Goal: Task Accomplishment & Management: Use online tool/utility

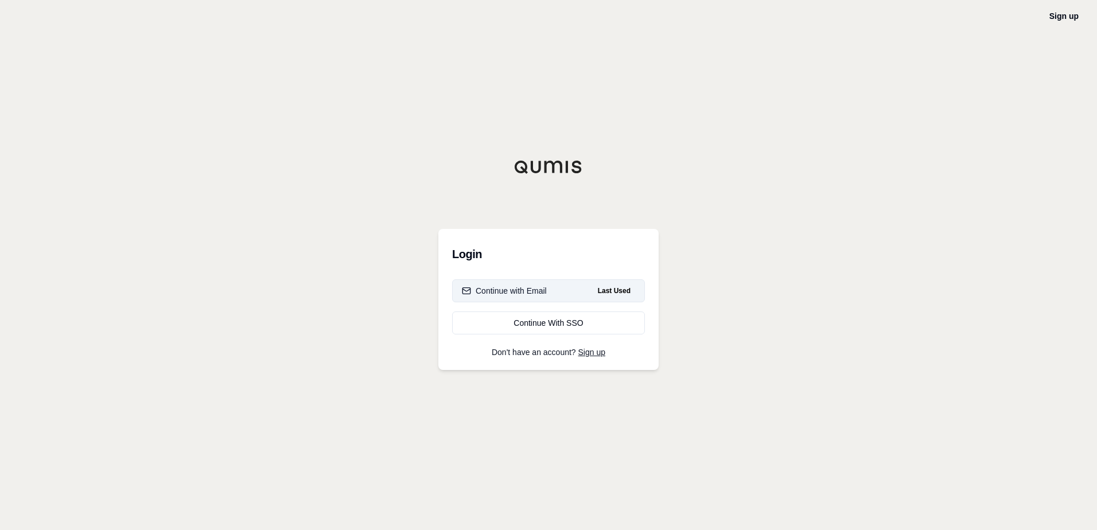
click at [506, 288] on div "Continue with Email" at bounding box center [504, 290] width 85 height 11
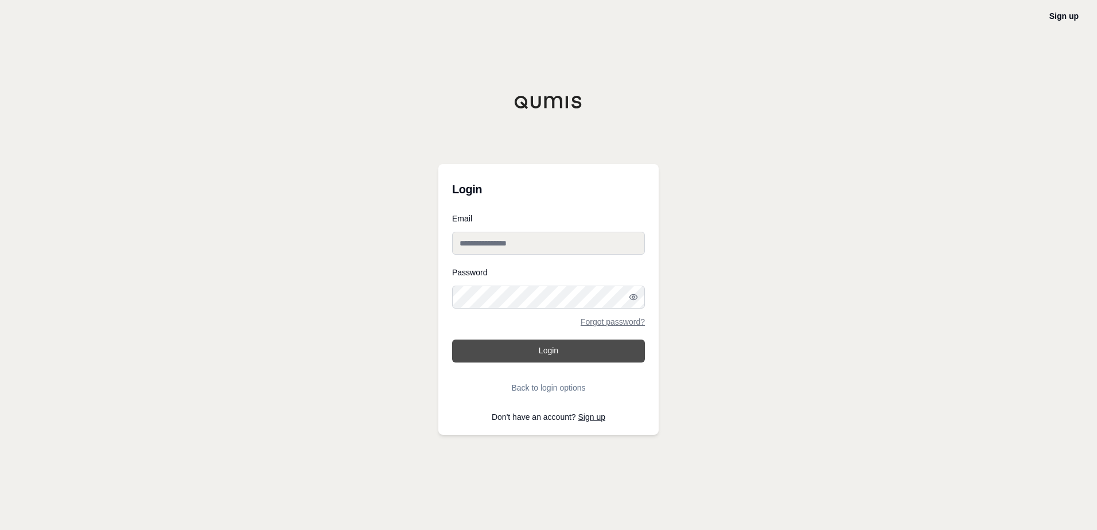
type input "**********"
click at [523, 355] on button "Login" at bounding box center [548, 351] width 193 height 23
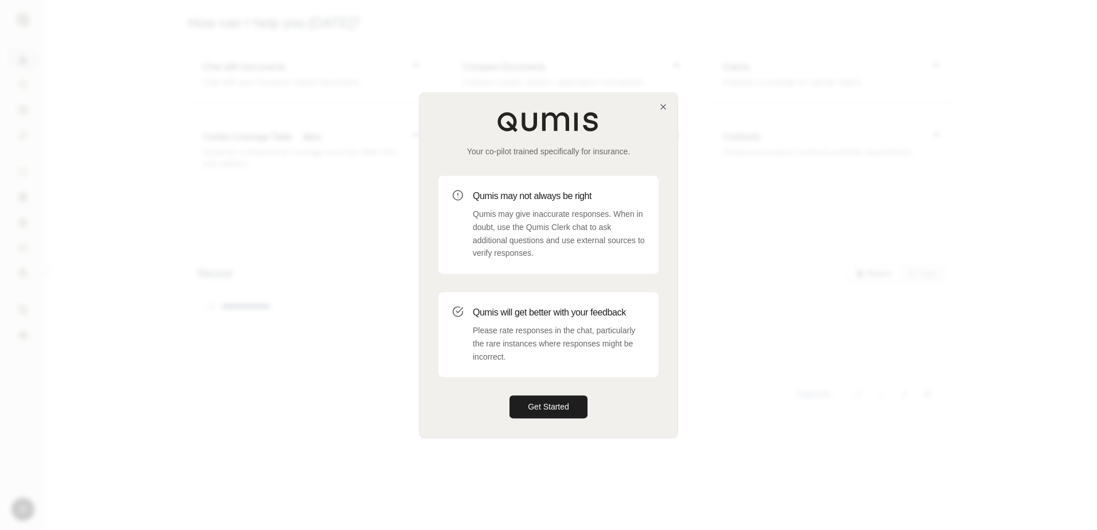
click at [662, 112] on div "Your co-pilot trained specifically for insurance. Qumis may not always be right…" at bounding box center [548, 265] width 257 height 344
click at [663, 108] on icon "button" at bounding box center [662, 106] width 9 height 9
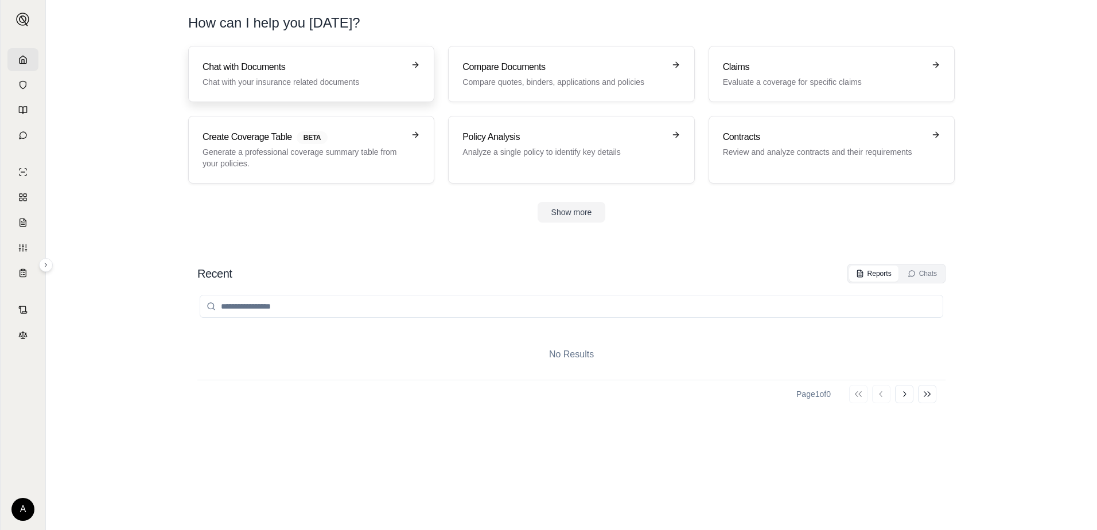
click at [212, 84] on p "Chat with your insurance related documents" at bounding box center [302, 81] width 201 height 11
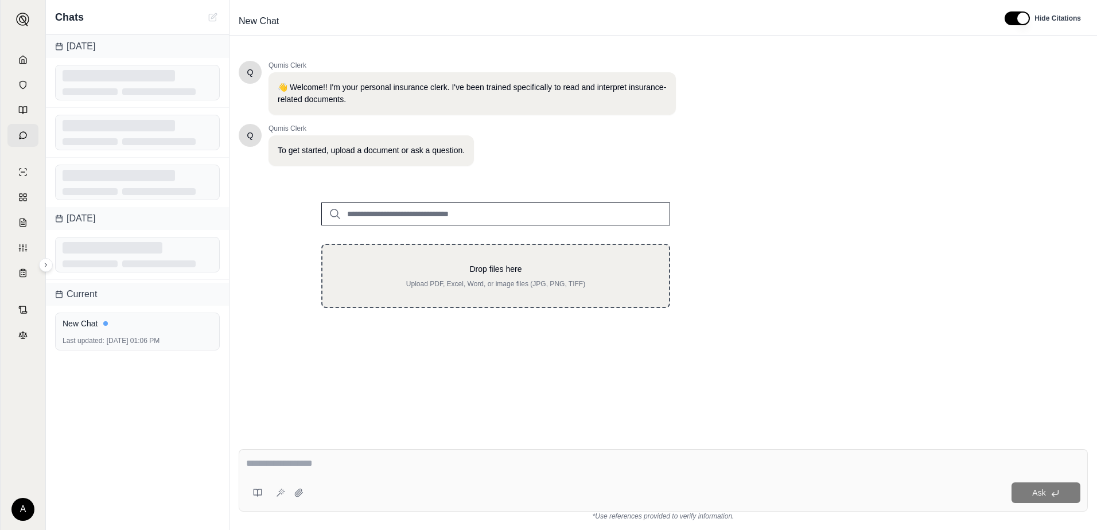
click at [438, 263] on div "Drop files here Upload PDF, Excel, Word, or image files (JPG, PNG, TIFF)" at bounding box center [495, 276] width 349 height 64
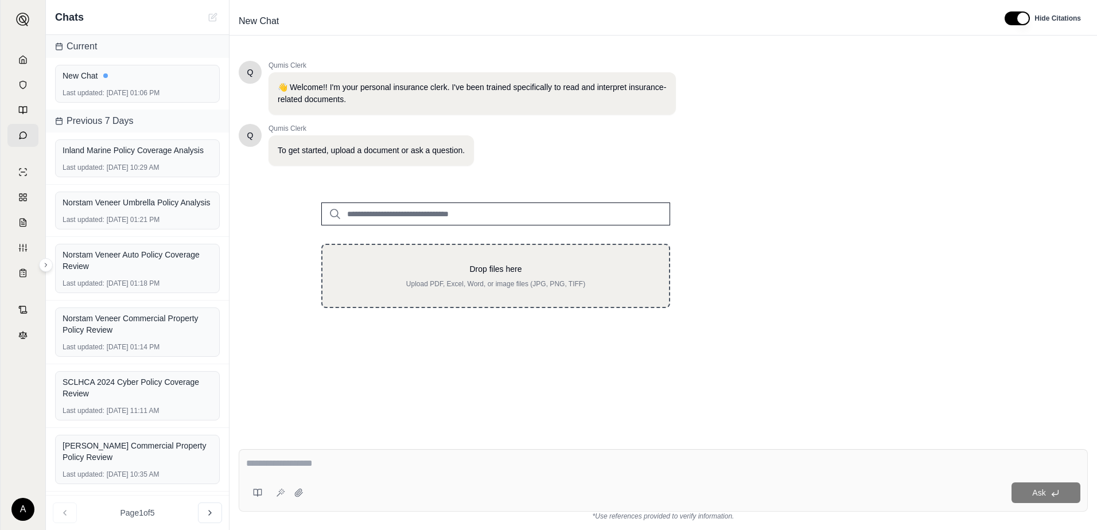
type input "**********"
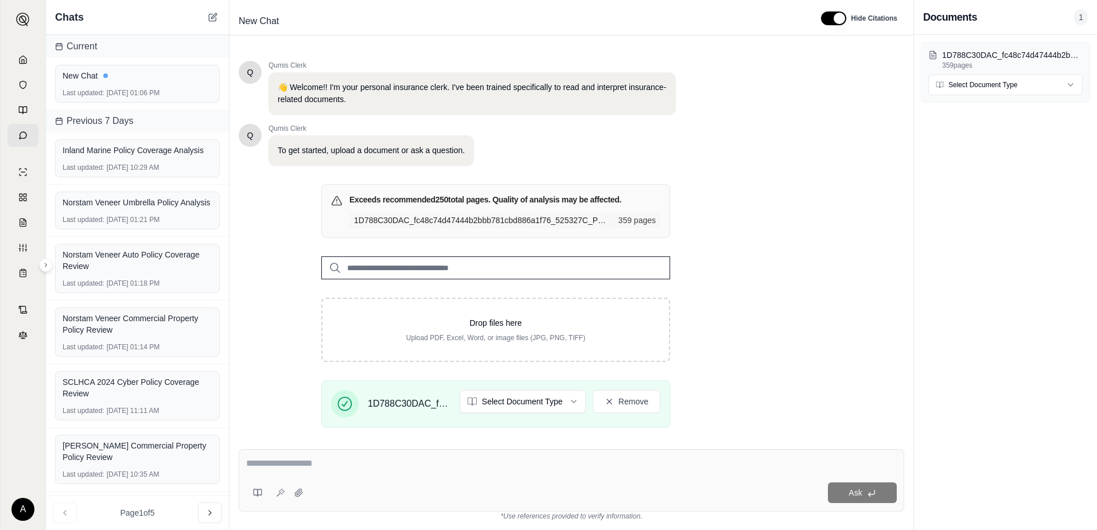
scroll to position [143, 0]
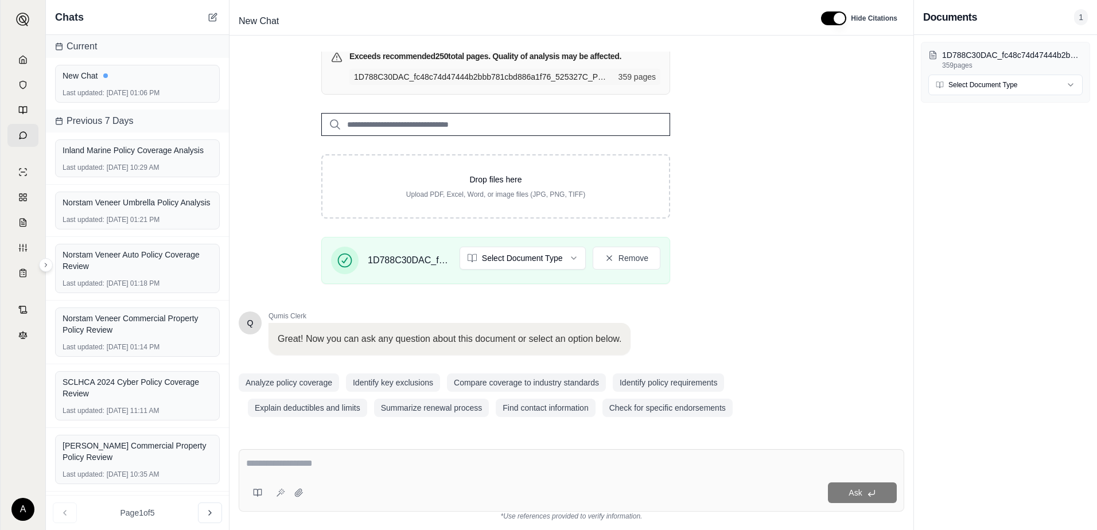
click at [268, 468] on textarea at bounding box center [571, 464] width 650 height 14
click at [297, 470] on textarea at bounding box center [571, 464] width 650 height 14
click at [408, 465] on textarea at bounding box center [571, 464] width 650 height 14
type textarea "*"
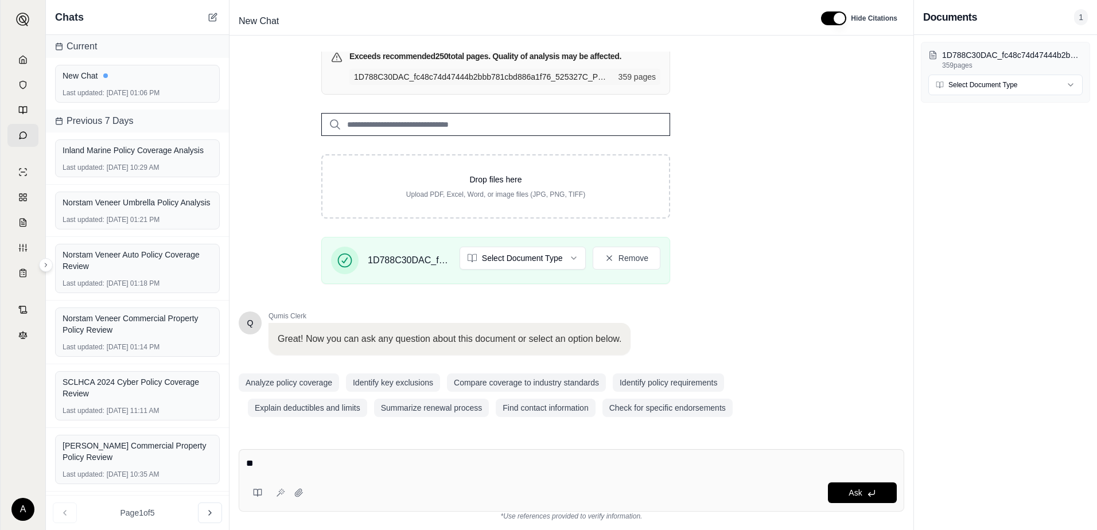
type textarea "*"
type textarea "**********"
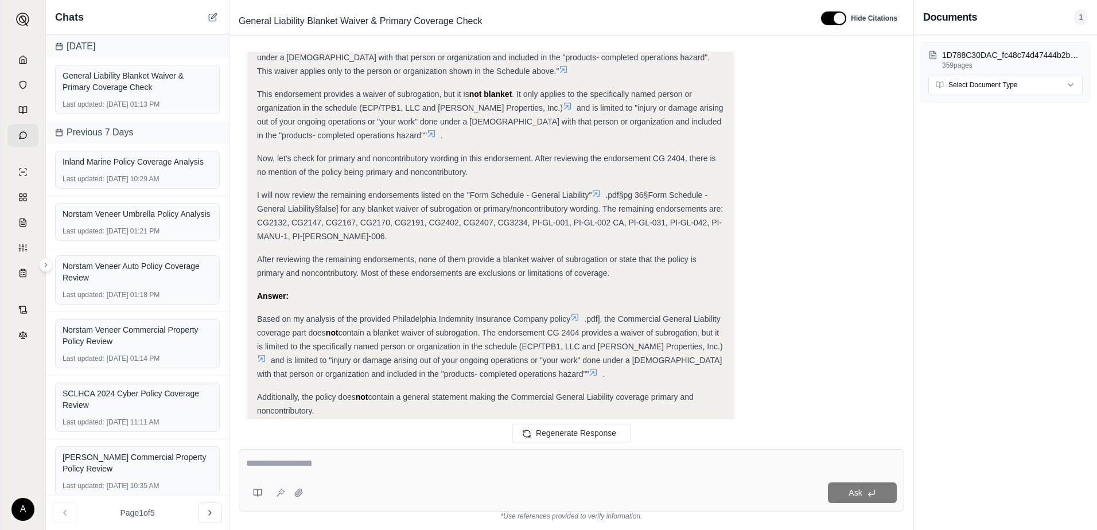
scroll to position [1868, 0]
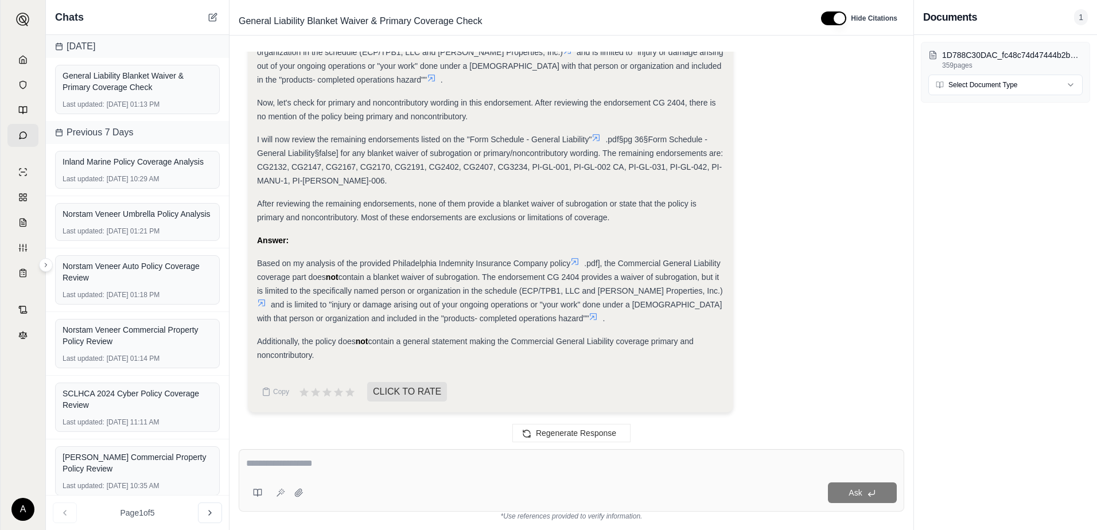
click at [317, 459] on textarea at bounding box center [571, 464] width 650 height 14
type textarea "**********"
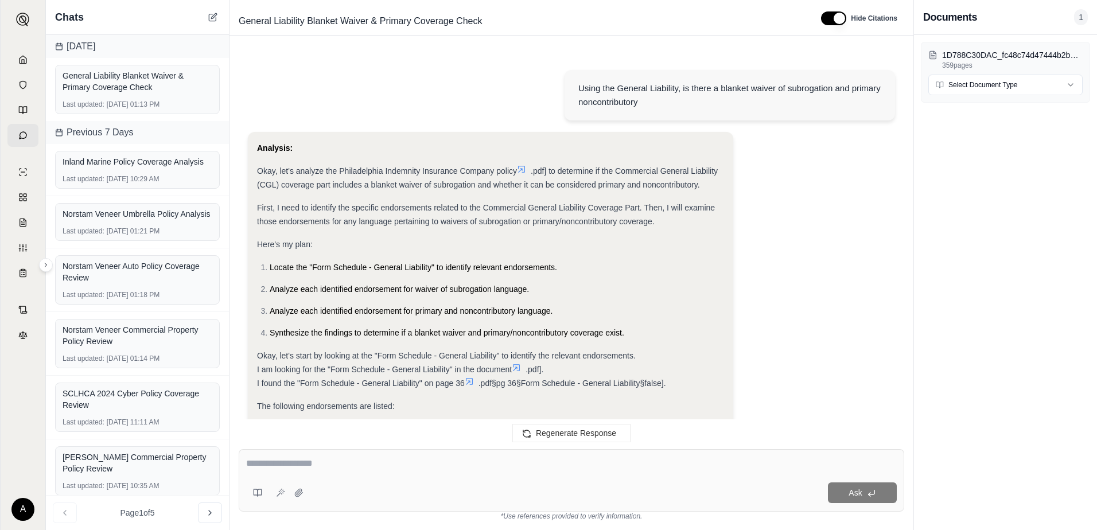
scroll to position [3242, 0]
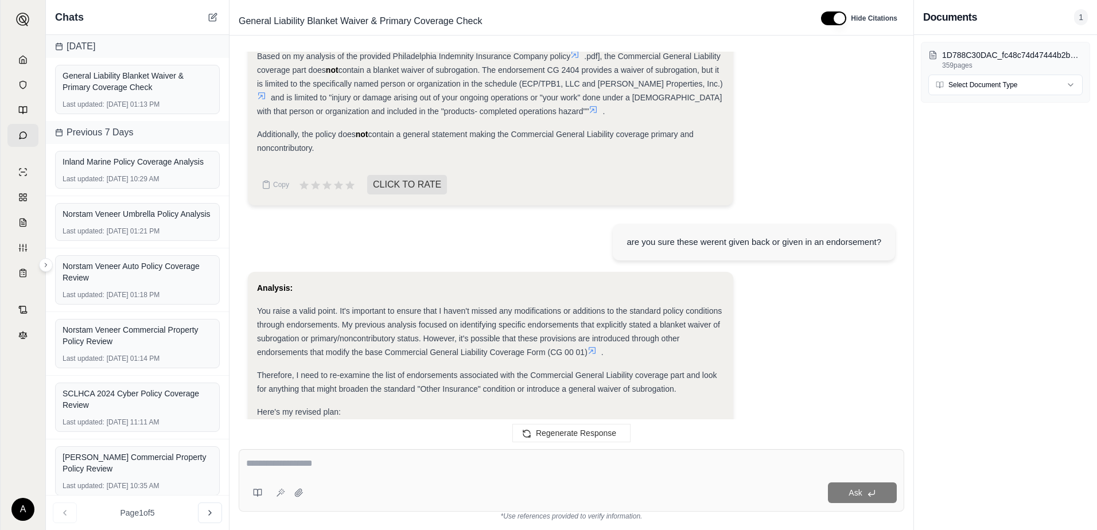
scroll to position [1981, 0]
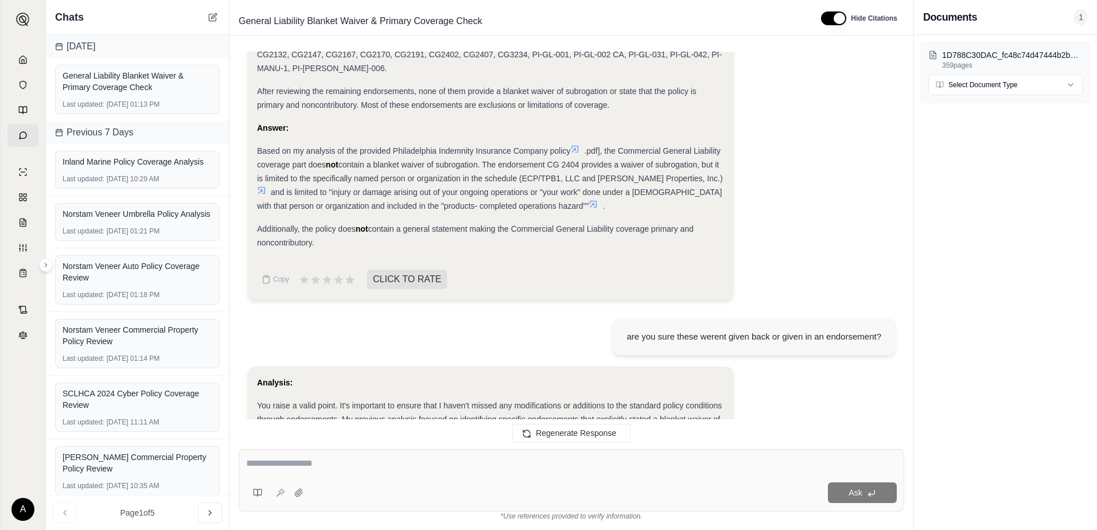
drag, startPoint x: 321, startPoint y: 244, endPoint x: 254, endPoint y: 151, distance: 114.6
copy div "Based on my analysis of the provided Philadelphia Indemnity Insurance Company p…"
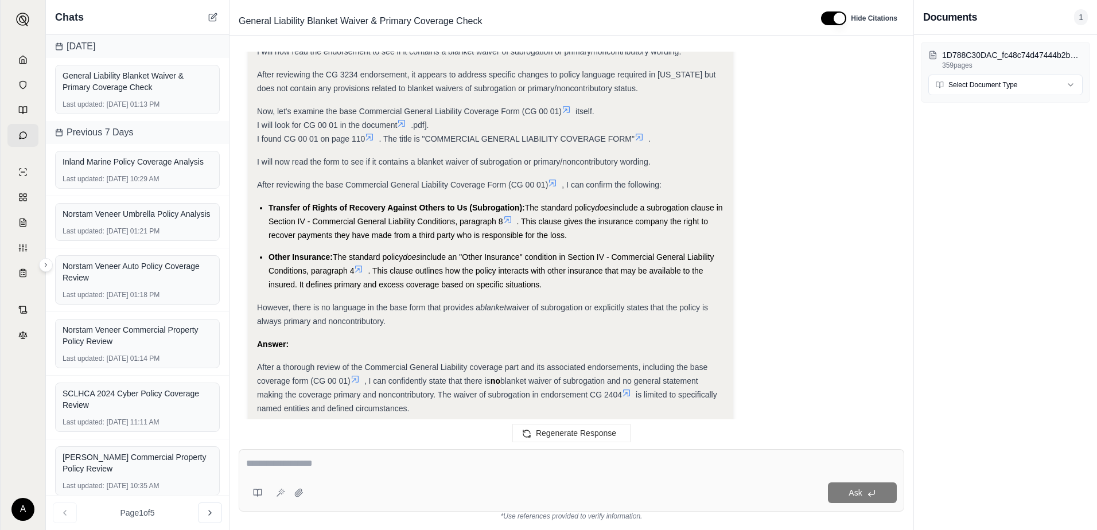
scroll to position [3242, 0]
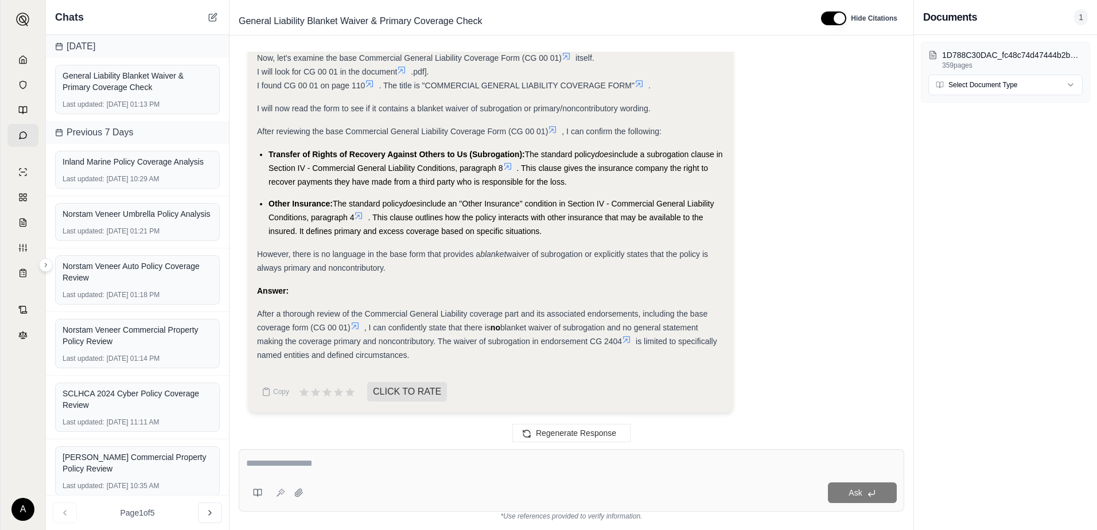
drag, startPoint x: 255, startPoint y: 312, endPoint x: 430, endPoint y: 355, distance: 179.6
copy div "After a thorough review of the Commercial General Liability coverage part and i…"
click at [319, 468] on textarea at bounding box center [571, 464] width 650 height 14
type textarea "*"
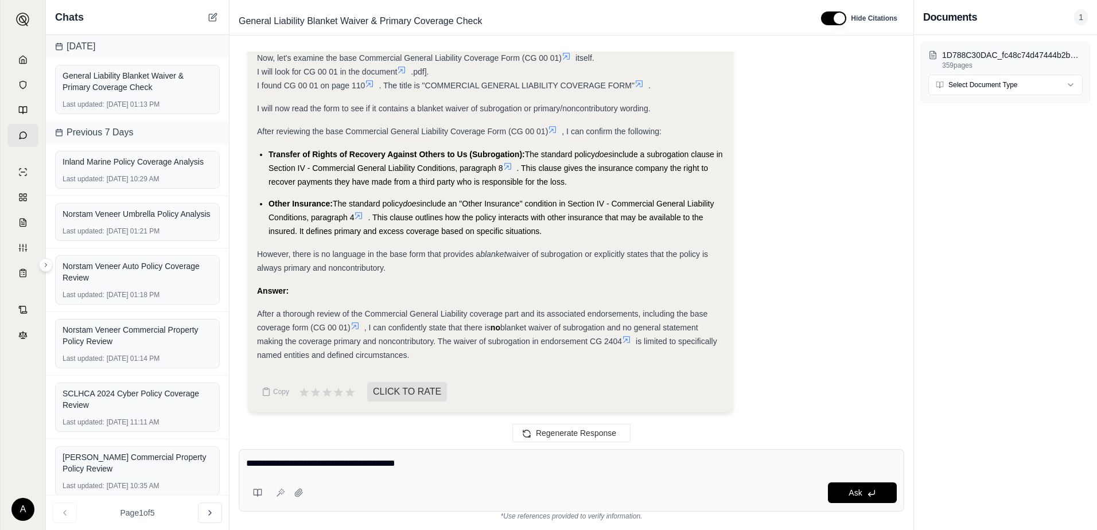
click at [463, 457] on textarea "**********" at bounding box center [571, 464] width 650 height 14
type textarea "**********"
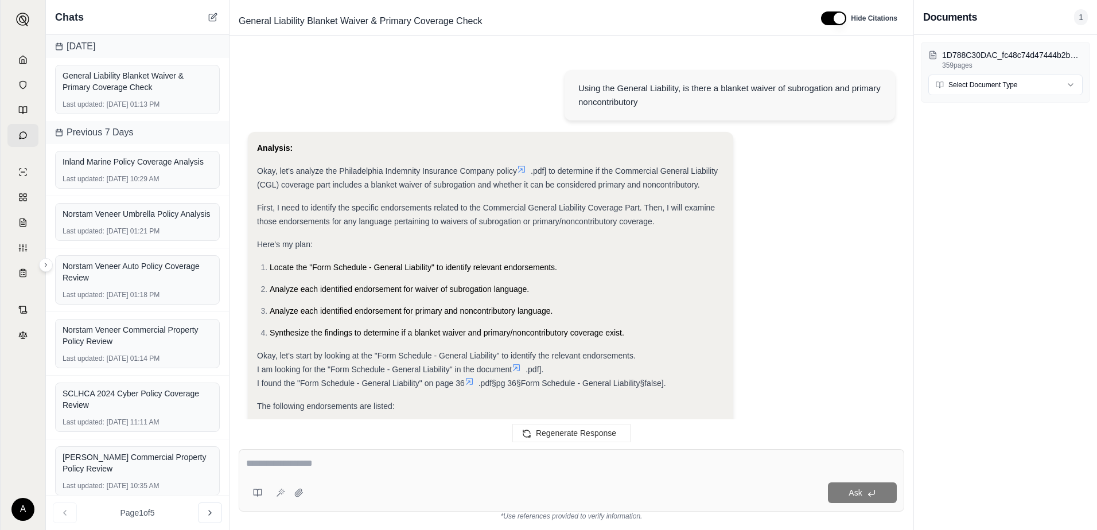
scroll to position [5503, 0]
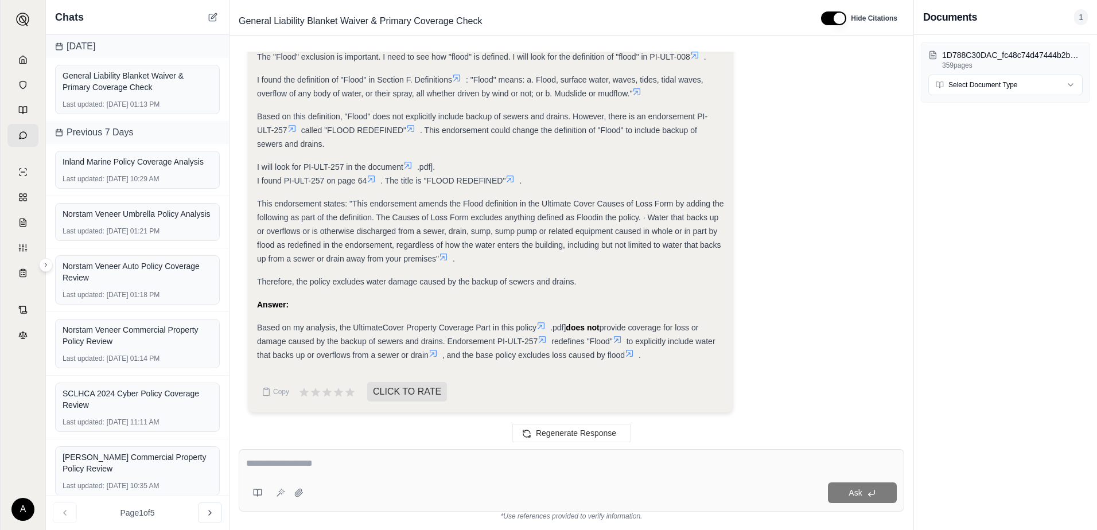
click at [321, 464] on textarea at bounding box center [571, 464] width 650 height 14
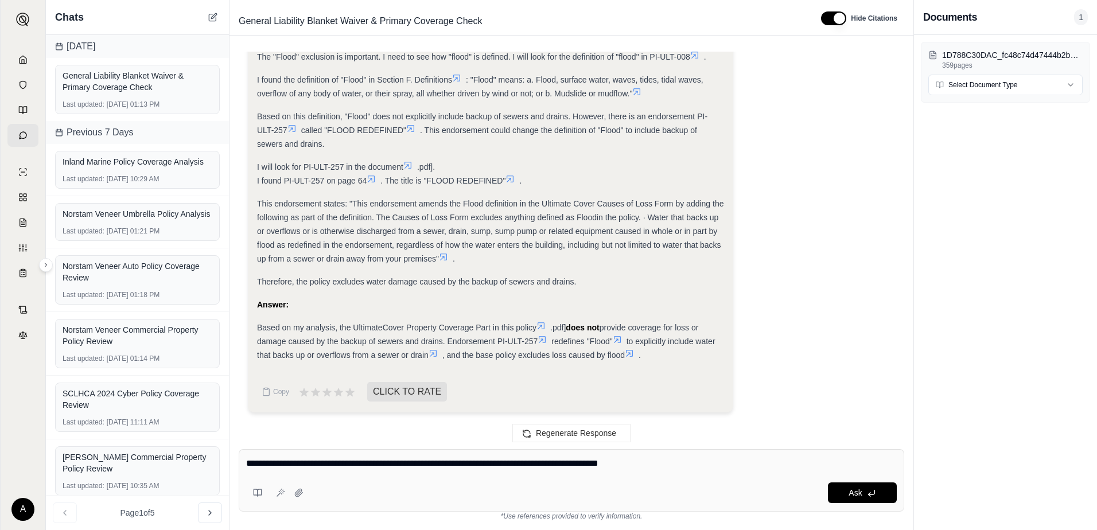
type textarea "**********"
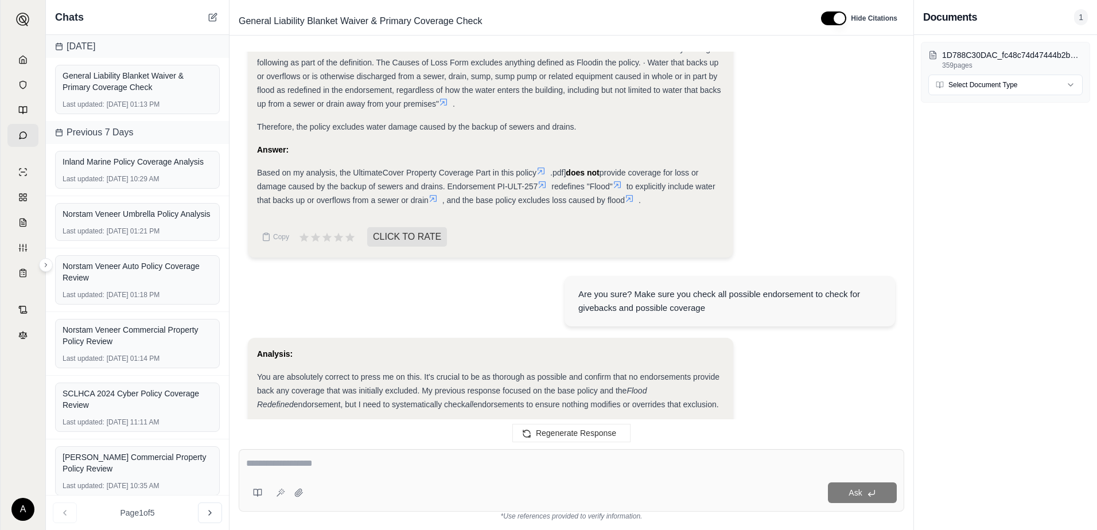
scroll to position [7365, 0]
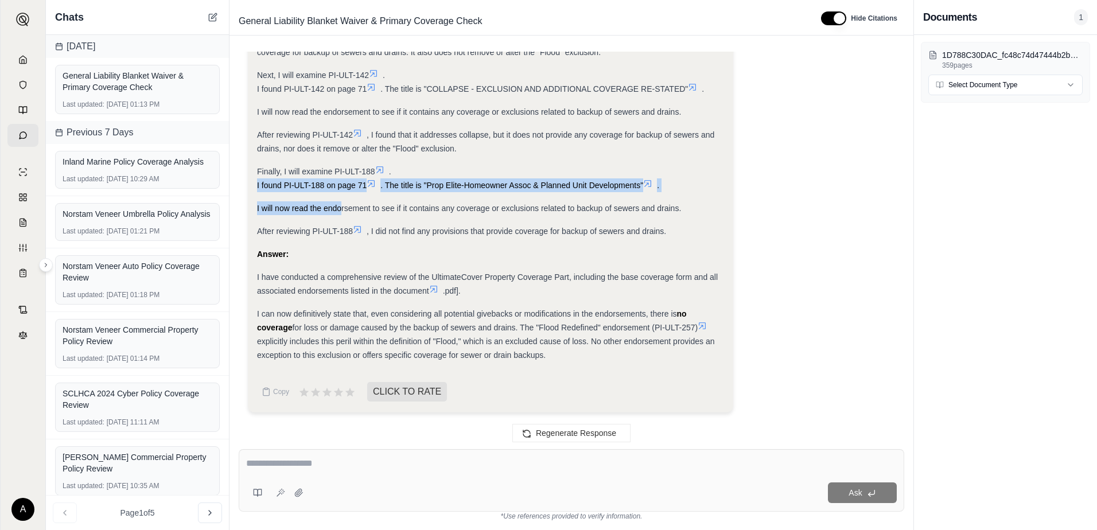
drag, startPoint x: 256, startPoint y: 188, endPoint x: 341, endPoint y: 204, distance: 86.5
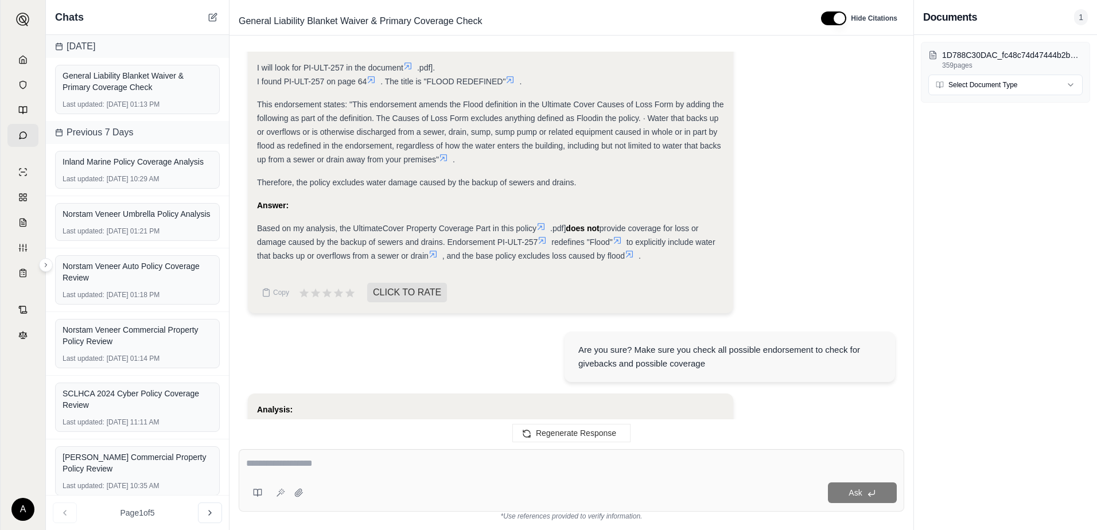
scroll to position [5587, 0]
drag, startPoint x: 271, startPoint y: 251, endPoint x: 297, endPoint y: 255, distance: 25.7
click at [297, 255] on div "Based on my analysis, the UltimateCover Property Coverage Part in this policy .…" at bounding box center [490, 243] width 467 height 41
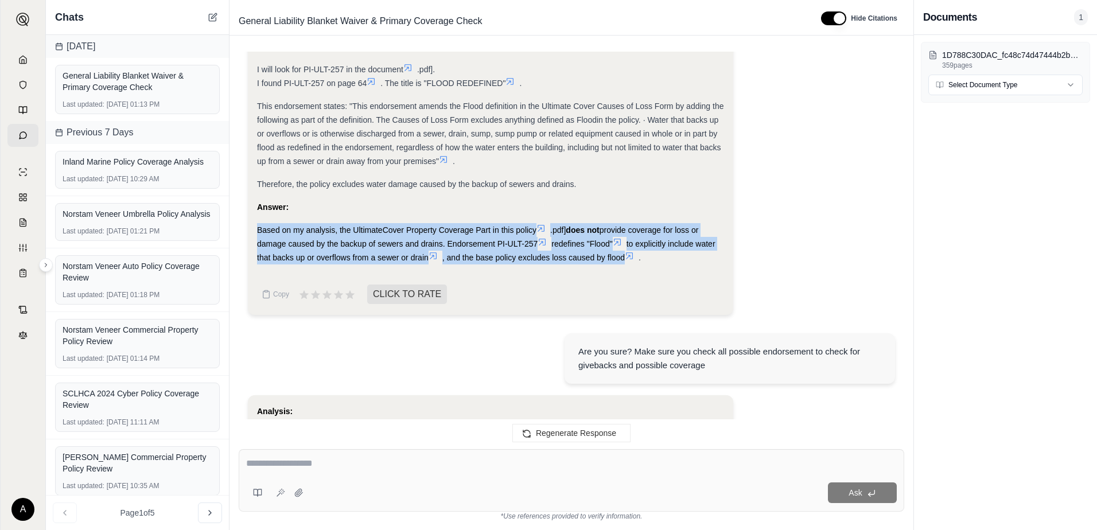
drag, startPoint x: 297, startPoint y: 255, endPoint x: 660, endPoint y: 276, distance: 363.7
copy div "Based on my analysis, the UltimateCover Property Coverage Part in this policy .…"
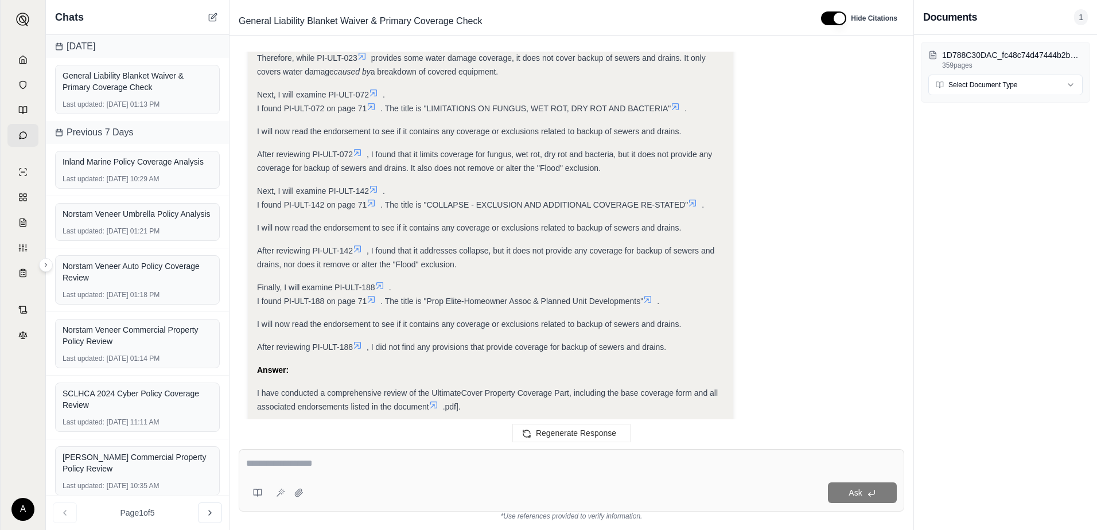
scroll to position [7365, 0]
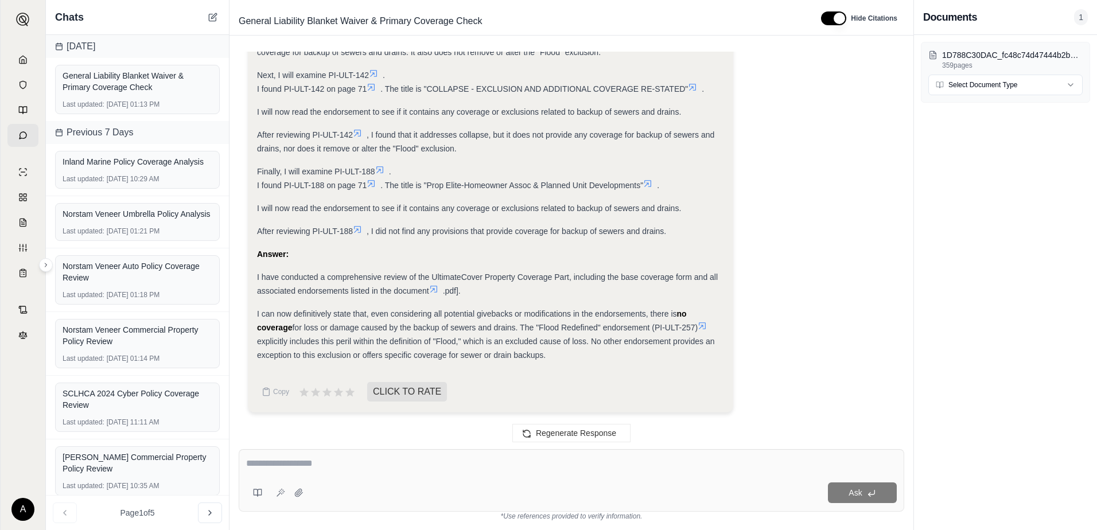
drag, startPoint x: 255, startPoint y: 276, endPoint x: 560, endPoint y: 355, distance: 315.2
copy div "I have conducted a comprehensive review of the UltimateCover Property Coverage …"
click at [322, 478] on div "Ask" at bounding box center [571, 480] width 665 height 63
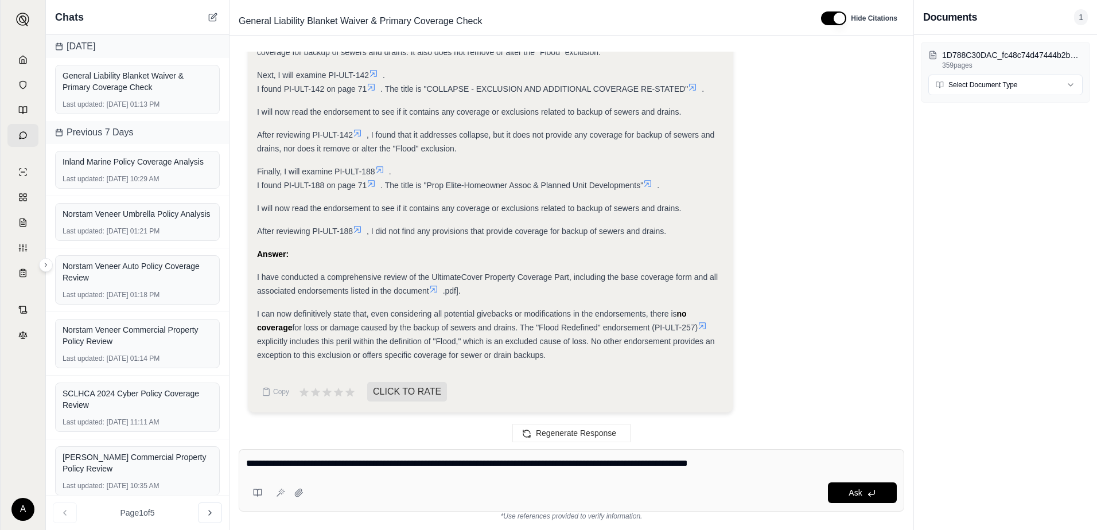
type textarea "**********"
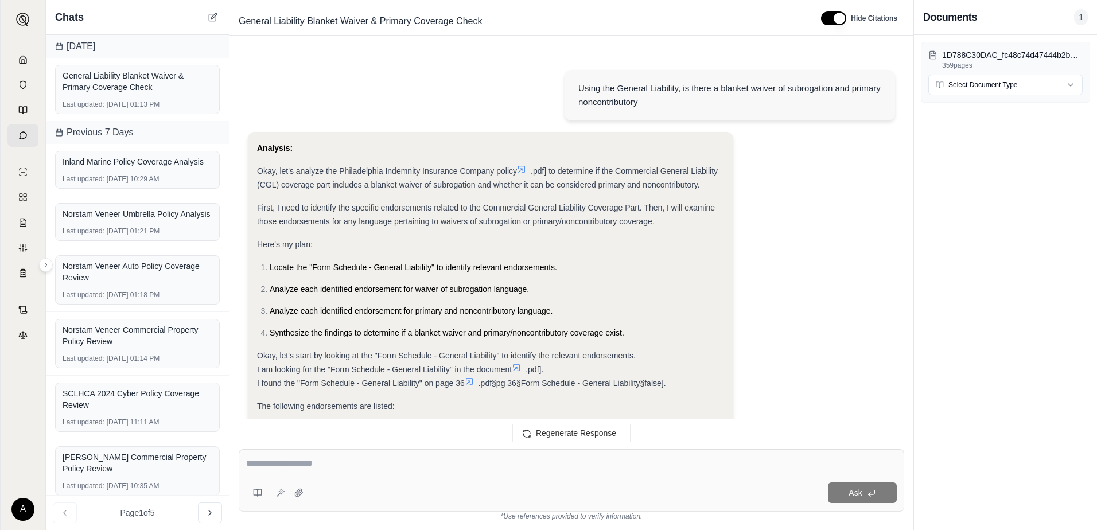
scroll to position [8941, 0]
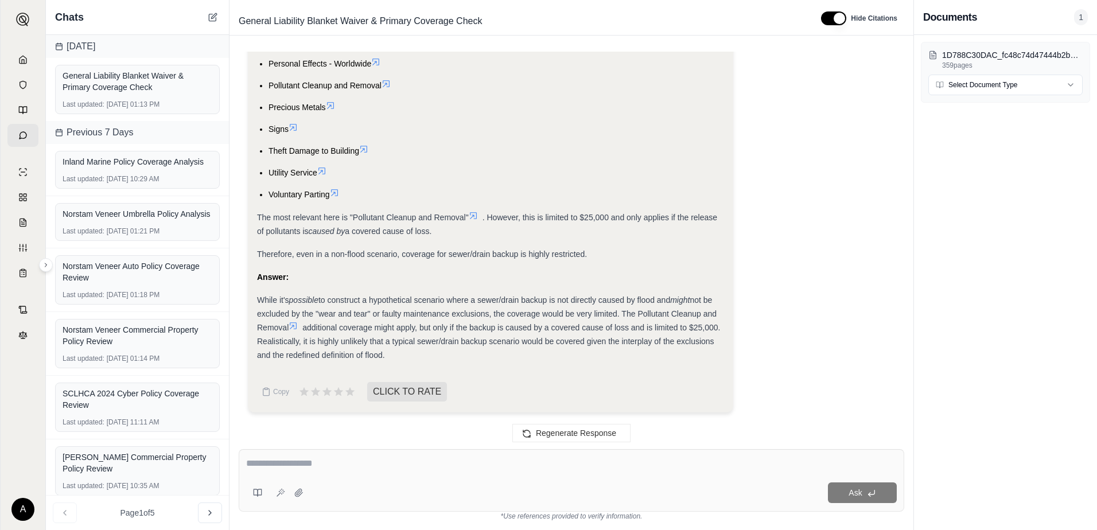
drag, startPoint x: 438, startPoint y: 357, endPoint x: 248, endPoint y: 303, distance: 196.8
copy div "While it's possible to construct a hypothetical scenario where a sewer/drain ba…"
click at [319, 465] on textarea at bounding box center [571, 464] width 650 height 14
type textarea "*"
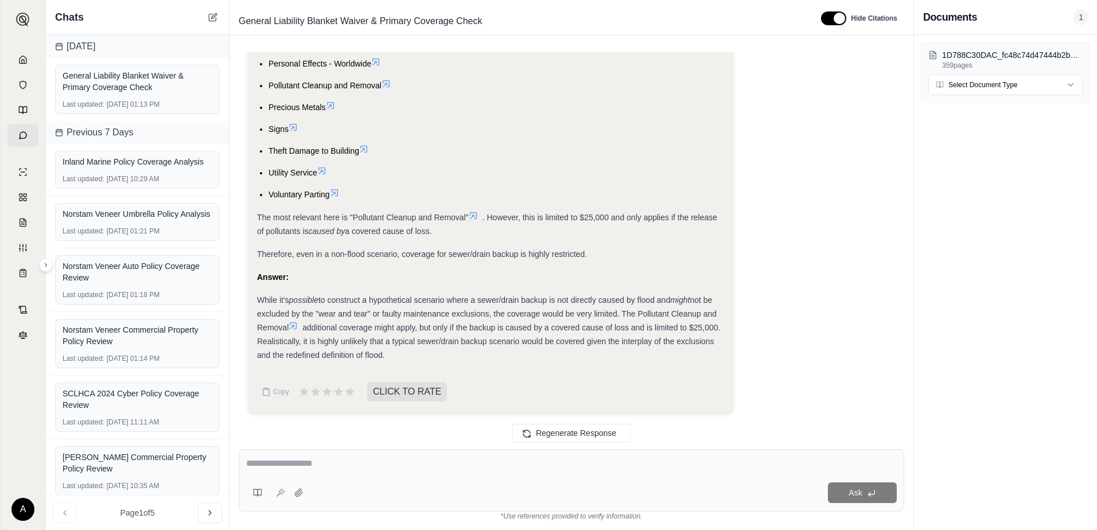
type textarea "*"
type textarea "**********"
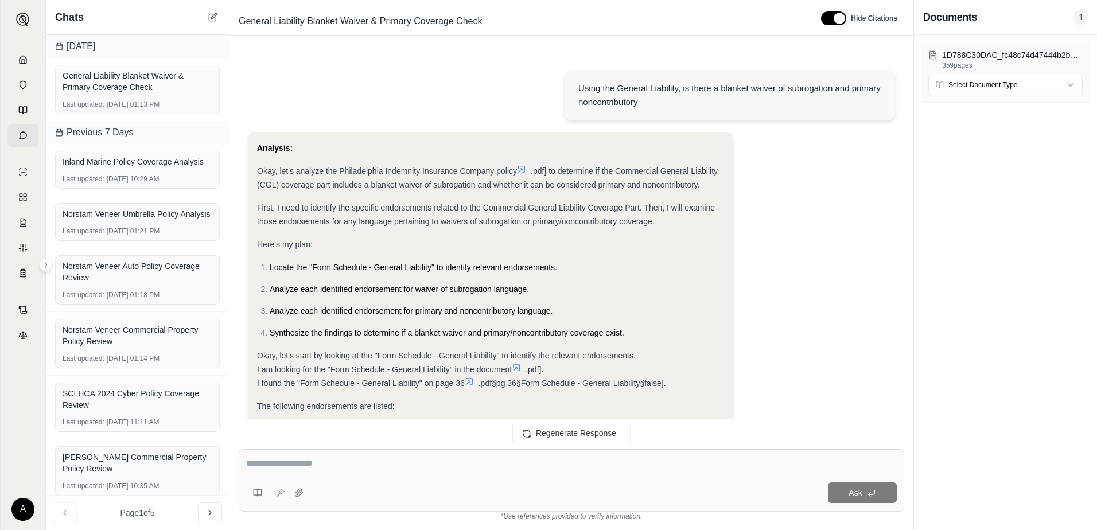
scroll to position [10302, 0]
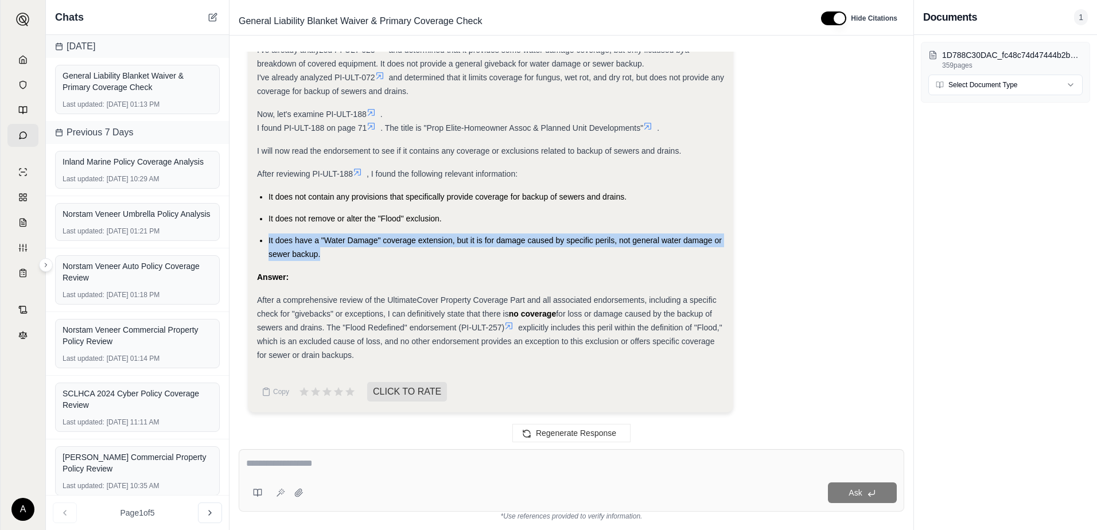
drag, startPoint x: 333, startPoint y: 256, endPoint x: 267, endPoint y: 244, distance: 67.1
click at [267, 244] on ul "It does not contain any provisions that specifically provide coverage for backu…" at bounding box center [490, 225] width 467 height 71
copy span "It does have a "Water Damage" coverage extension, but it is for damage caused b…"
